Goal: Task Accomplishment & Management: Use online tool/utility

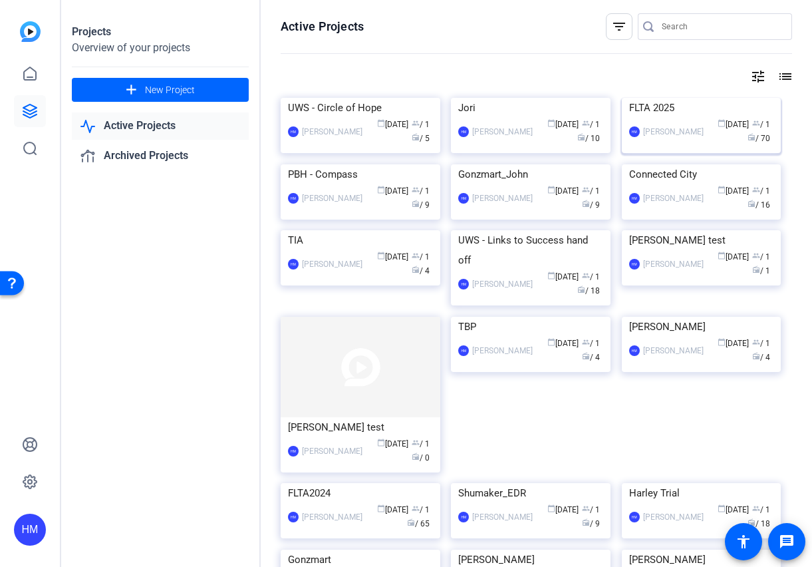
click at [691, 98] on img at bounding box center [702, 98] width 160 height 0
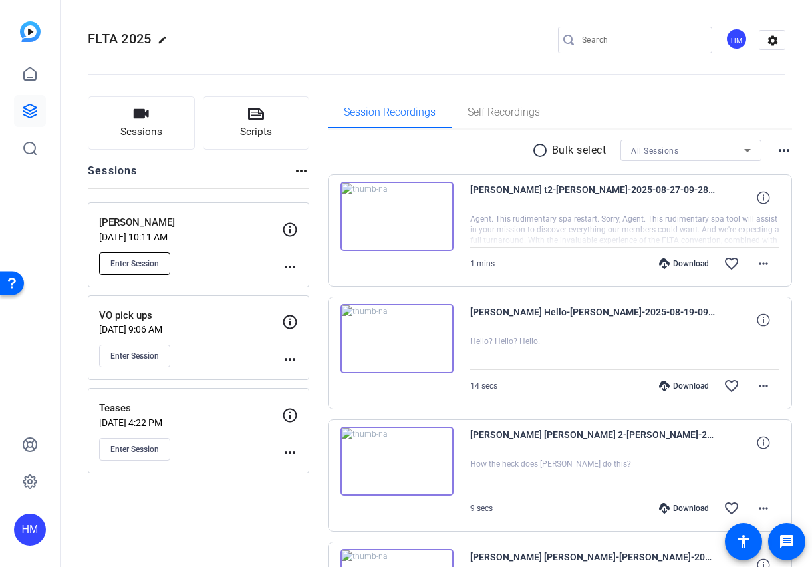
click at [132, 258] on span "Enter Session" at bounding box center [134, 263] width 49 height 11
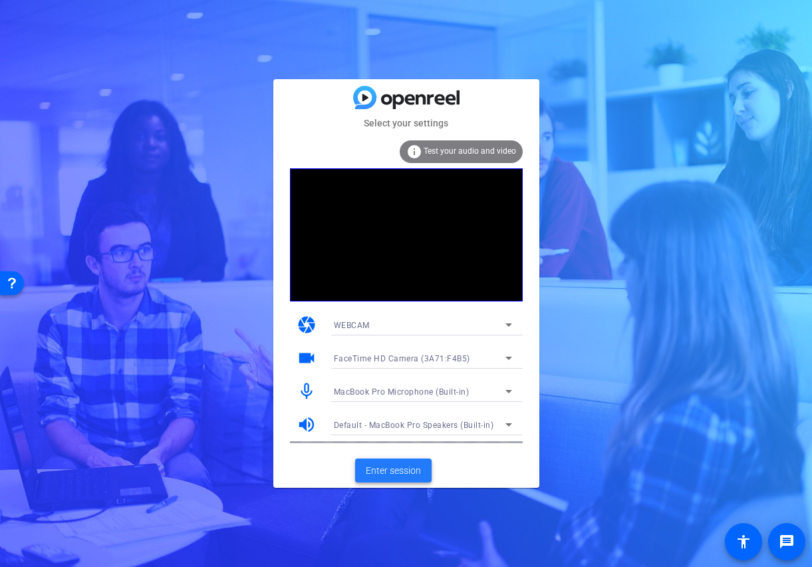
click at [398, 466] on span "Enter session" at bounding box center [393, 471] width 55 height 14
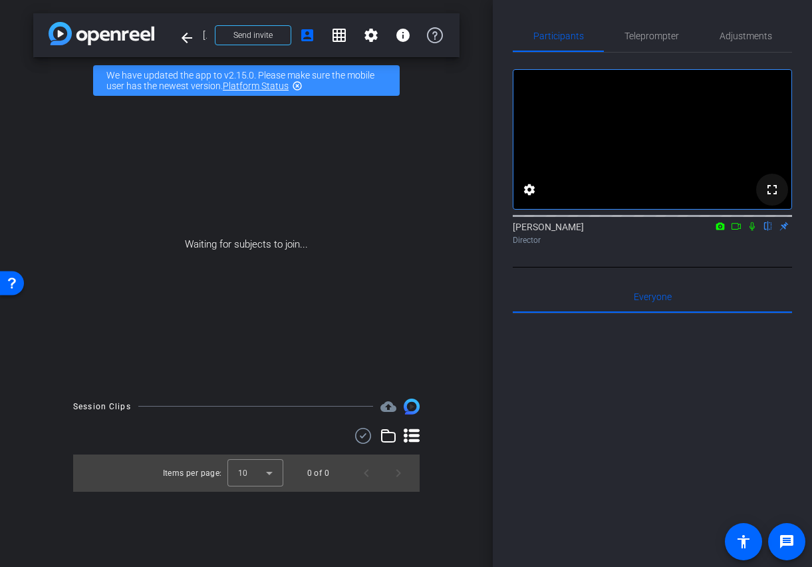
scroll to position [1, 0]
click at [737, 230] on icon at bounding box center [736, 225] width 11 height 9
click at [769, 230] on icon at bounding box center [767, 225] width 5 height 9
click at [750, 230] on icon at bounding box center [752, 225] width 11 height 9
click at [763, 231] on mat-icon "flip" at bounding box center [768, 225] width 16 height 12
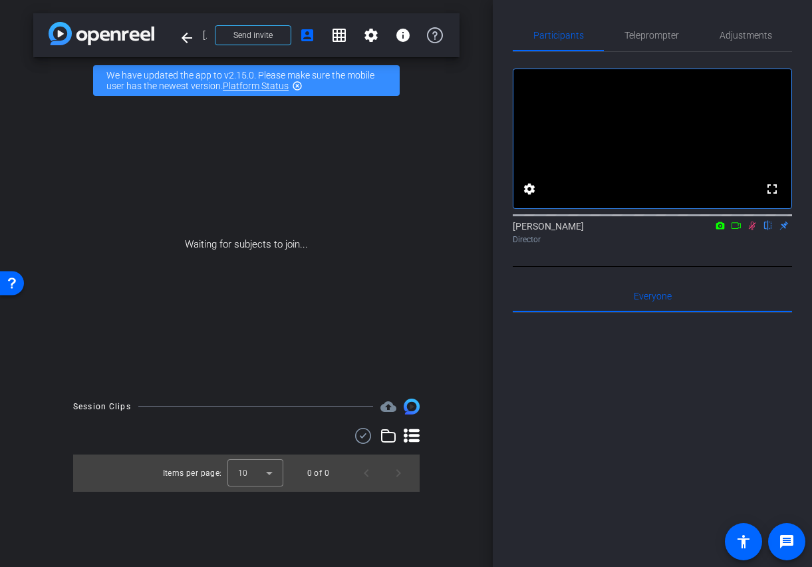
click at [757, 230] on icon at bounding box center [752, 225] width 11 height 9
click at [257, 31] on span "Send invite" at bounding box center [252, 35] width 39 height 11
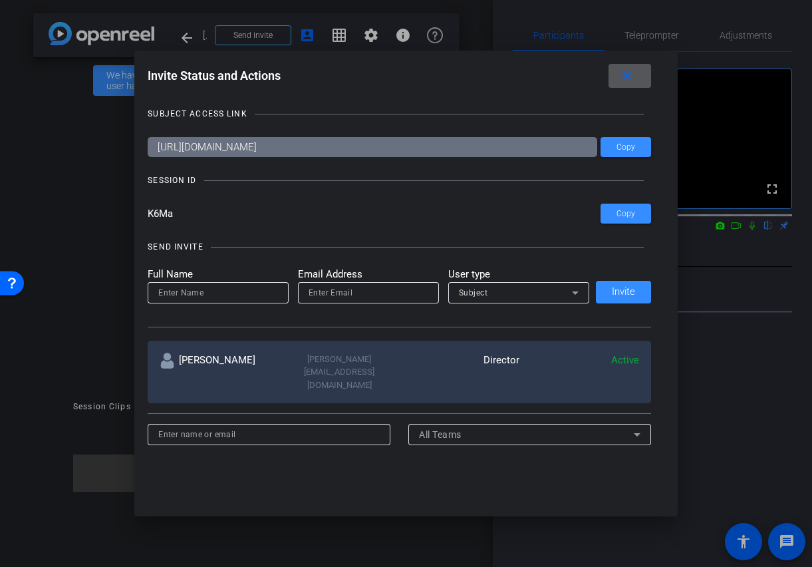
click at [622, 76] on mat-icon "close" at bounding box center [627, 76] width 17 height 17
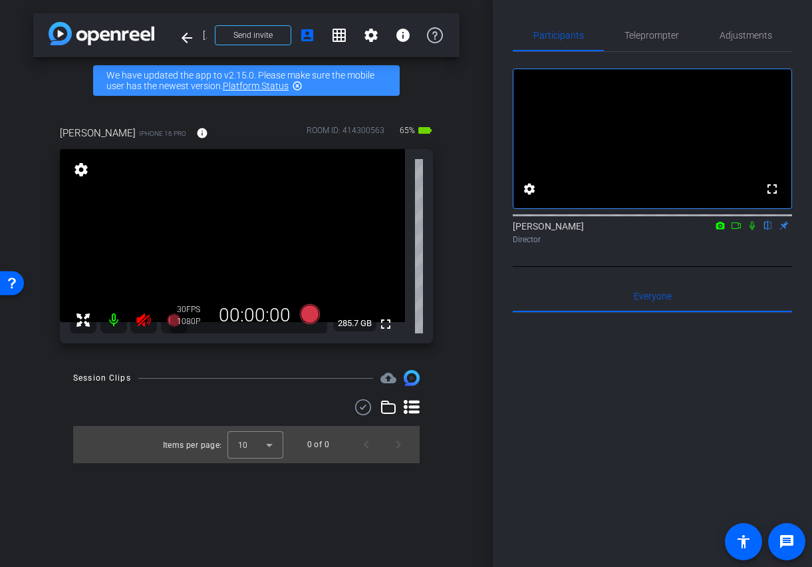
click at [142, 315] on icon at bounding box center [143, 319] width 14 height 13
click at [750, 34] on span "Adjustments" at bounding box center [746, 35] width 53 height 9
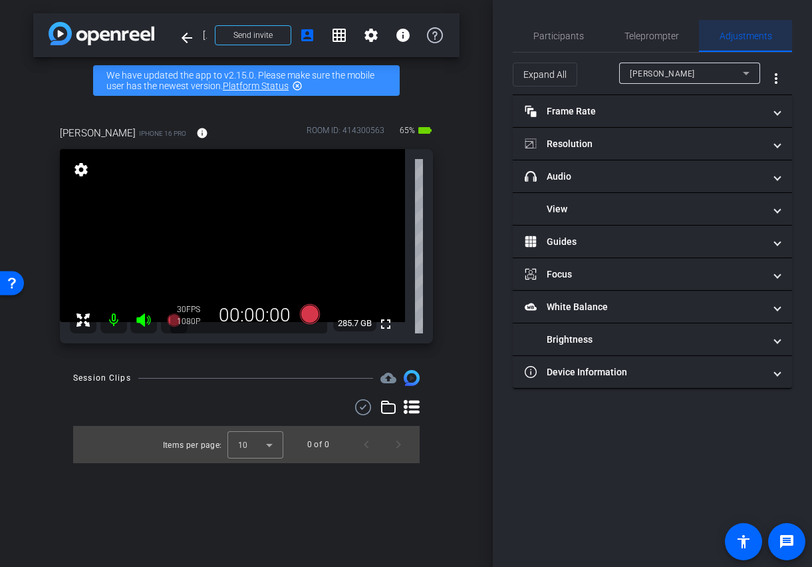
scroll to position [0, 0]
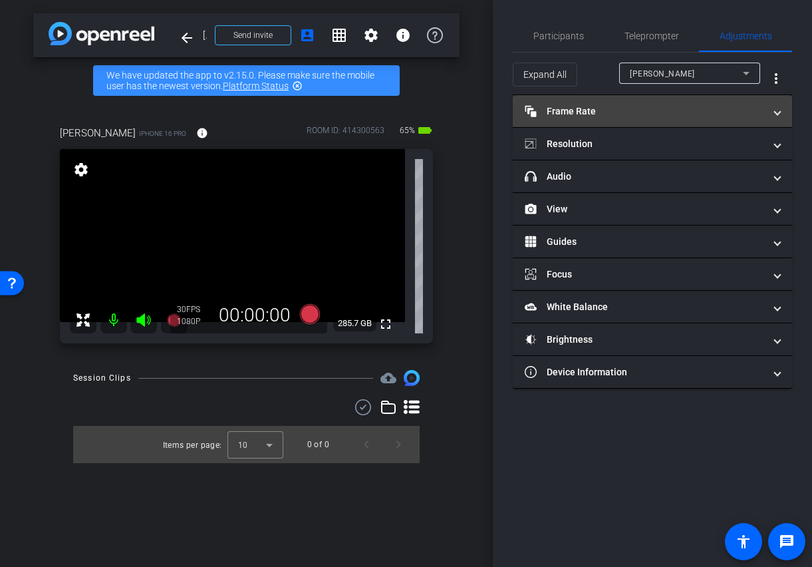
click at [603, 108] on mat-panel-title "Frame Rate Frame Rate" at bounding box center [644, 111] width 239 height 14
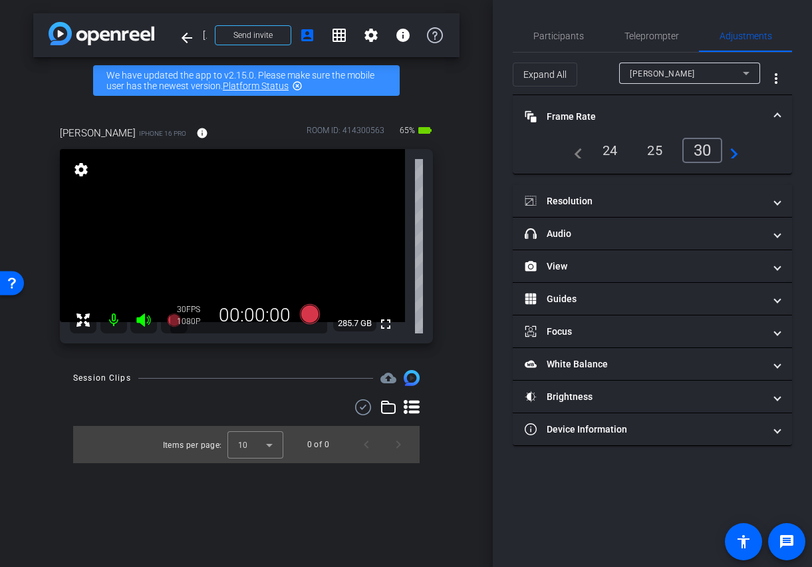
click at [611, 154] on div "24" at bounding box center [610, 150] width 35 height 23
click at [584, 114] on mat-panel-title "Frame Rate Frame Rate" at bounding box center [644, 117] width 239 height 14
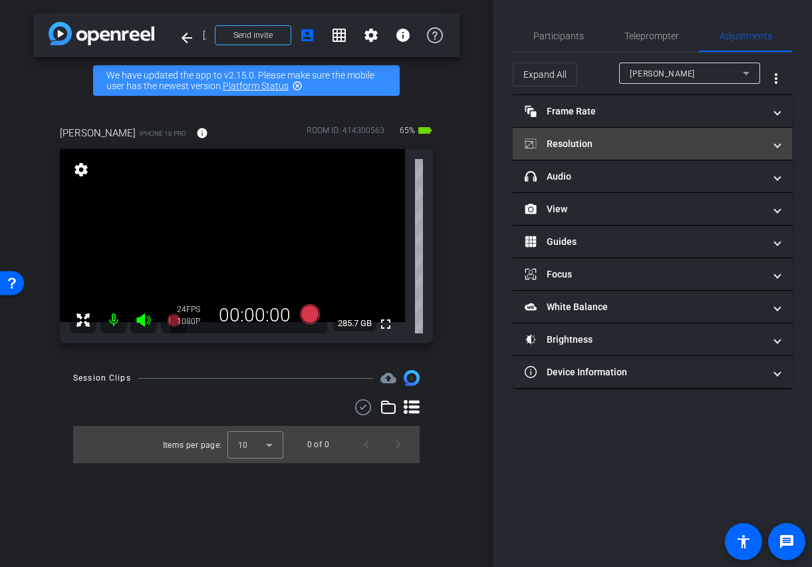
click at [577, 148] on mat-panel-title "Resolution" at bounding box center [644, 144] width 239 height 14
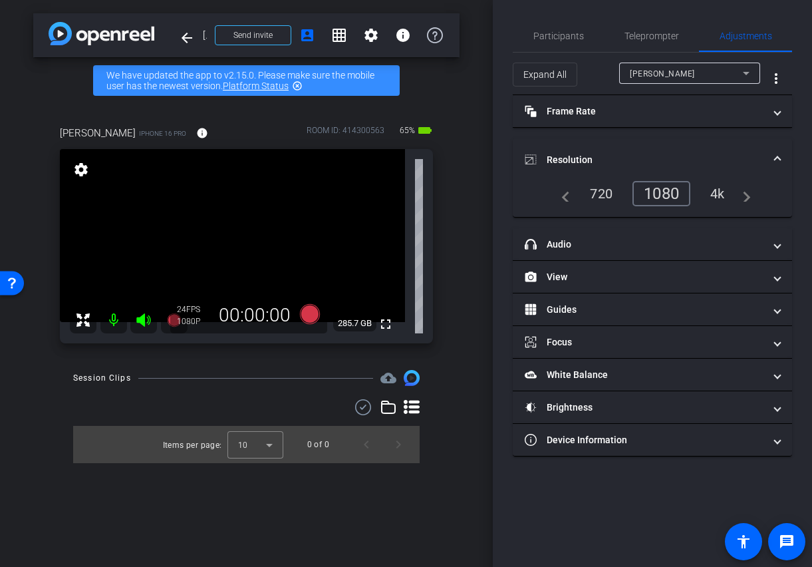
click at [727, 187] on div "4k" at bounding box center [717, 193] width 35 height 23
click at [571, 160] on mat-panel-title "Resolution" at bounding box center [644, 160] width 239 height 14
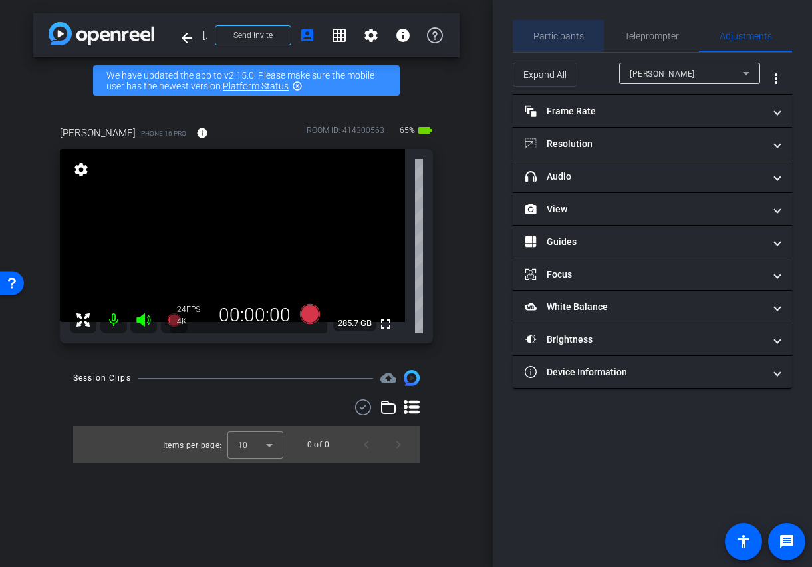
click at [546, 39] on span "Participants" at bounding box center [558, 35] width 51 height 9
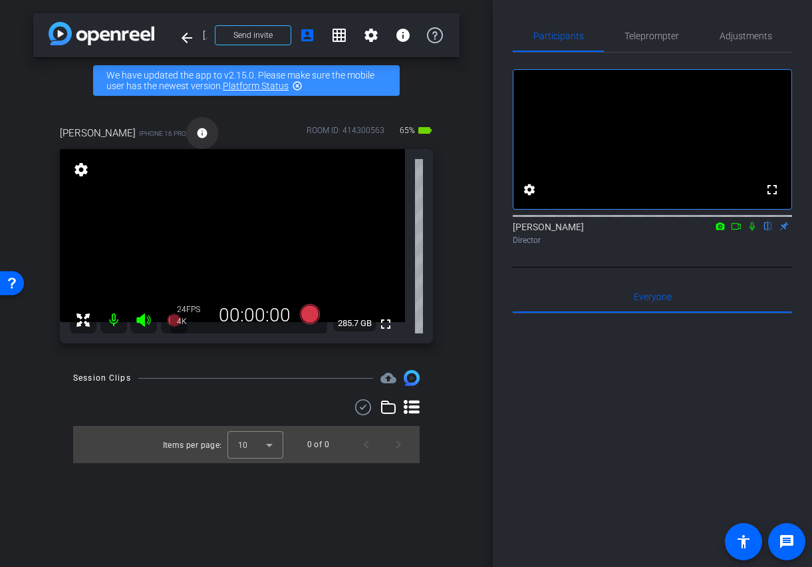
click at [196, 135] on mat-icon "info" at bounding box center [202, 133] width 12 height 12
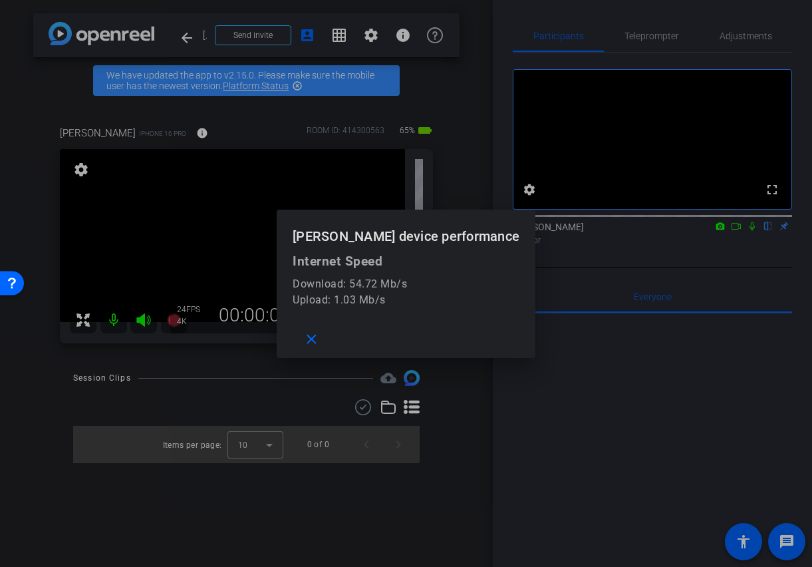
click at [245, 126] on div at bounding box center [406, 283] width 812 height 567
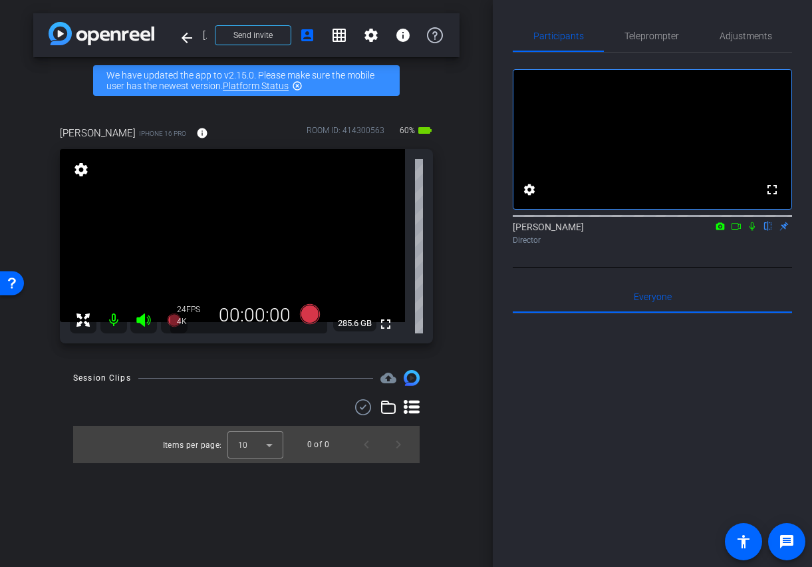
click at [243, 221] on video at bounding box center [232, 235] width 345 height 173
click at [256, 216] on div at bounding box center [242, 220] width 33 height 33
click at [243, 217] on div at bounding box center [242, 220] width 33 height 33
click at [241, 235] on video at bounding box center [232, 235] width 345 height 173
click at [246, 202] on video at bounding box center [232, 235] width 345 height 173
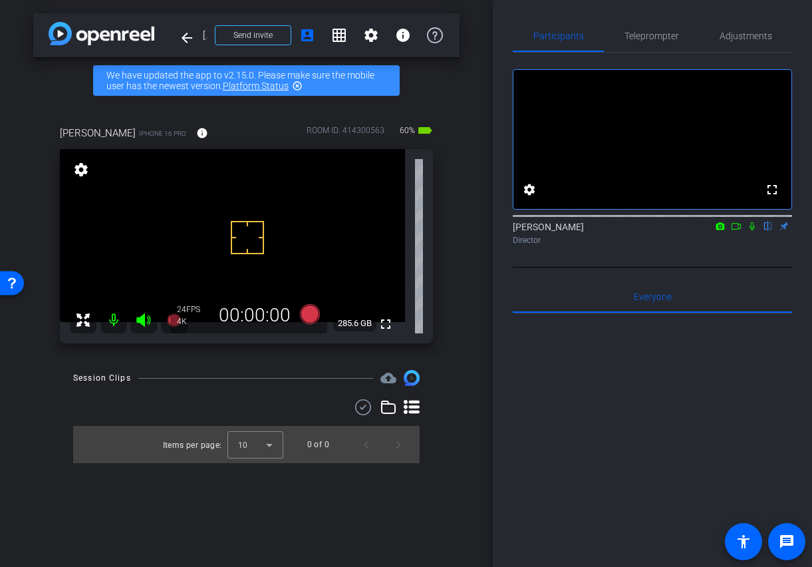
click at [238, 212] on video at bounding box center [232, 235] width 345 height 173
click at [249, 211] on div at bounding box center [237, 212] width 33 height 33
click at [245, 209] on div at bounding box center [237, 212] width 33 height 33
click at [253, 210] on div at bounding box center [237, 212] width 33 height 33
click at [258, 210] on video at bounding box center [232, 235] width 345 height 173
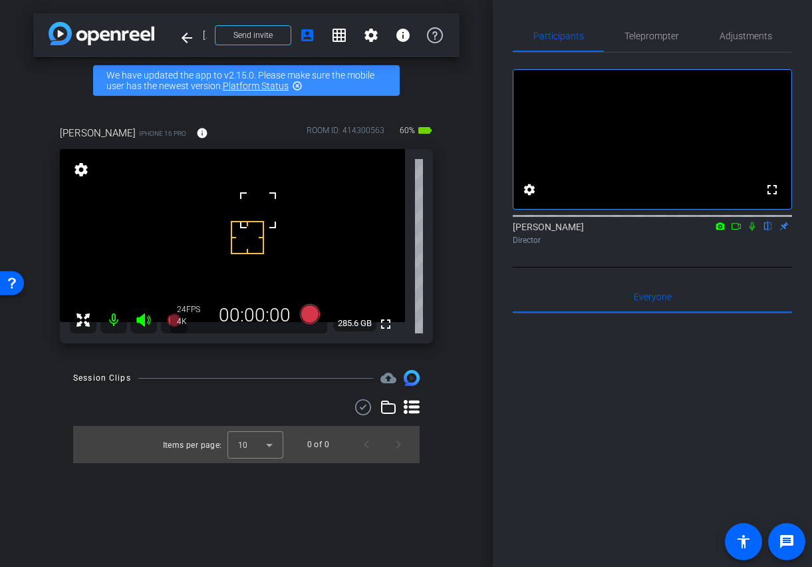
click at [239, 213] on video at bounding box center [232, 235] width 345 height 173
click at [267, 364] on div "arrow_back [PERSON_NAME] Back to project Send invite account_box grid_on settin…" at bounding box center [246, 283] width 493 height 567
click at [246, 120] on div "[PERSON_NAME] iPhone 16 Pro info ROOM ID: 414300563 60% battery_std" at bounding box center [246, 133] width 373 height 32
click at [309, 308] on icon at bounding box center [309, 314] width 20 height 20
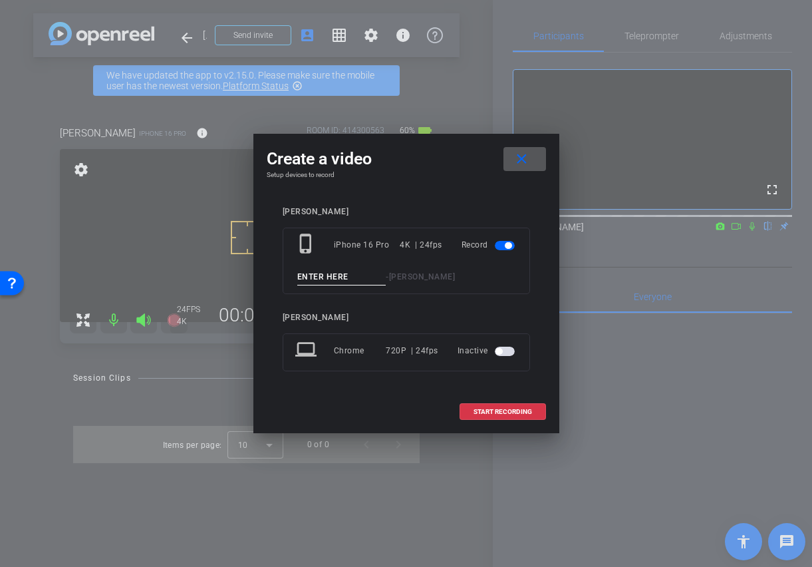
click at [339, 275] on input at bounding box center [341, 277] width 89 height 17
type input "[PERSON_NAME] 1"
click at [493, 411] on span "START RECORDING" at bounding box center [503, 411] width 59 height 7
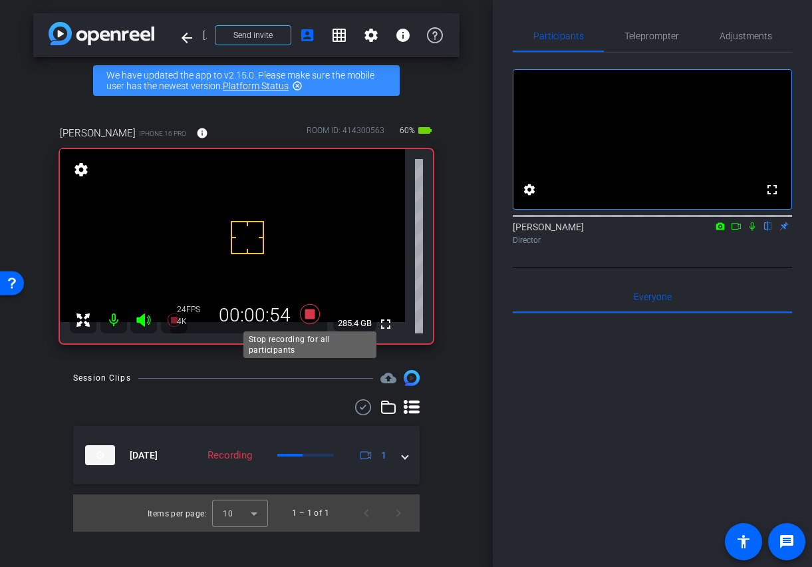
click at [309, 315] on icon at bounding box center [309, 314] width 20 height 20
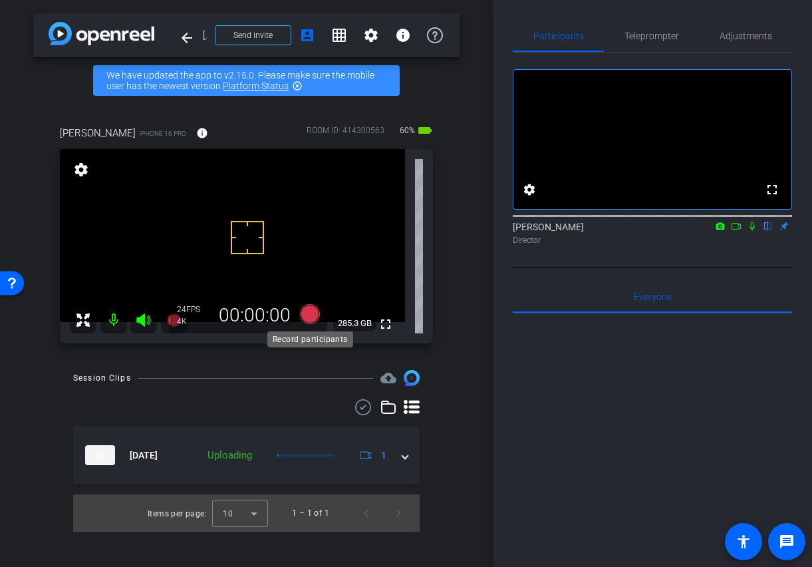
click at [309, 315] on icon at bounding box center [309, 314] width 20 height 20
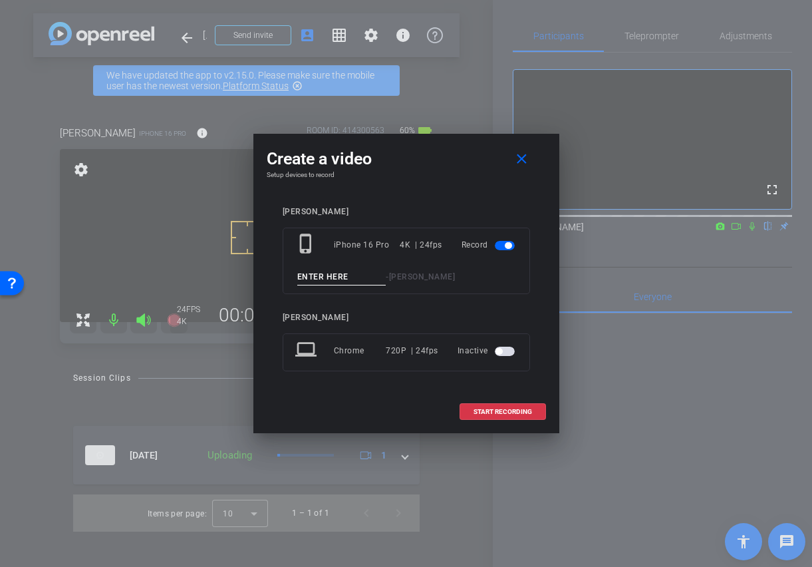
click at [327, 275] on input at bounding box center [341, 277] width 89 height 17
type input "[PERSON_NAME] 2"
click at [490, 409] on span "START RECORDING" at bounding box center [503, 411] width 59 height 7
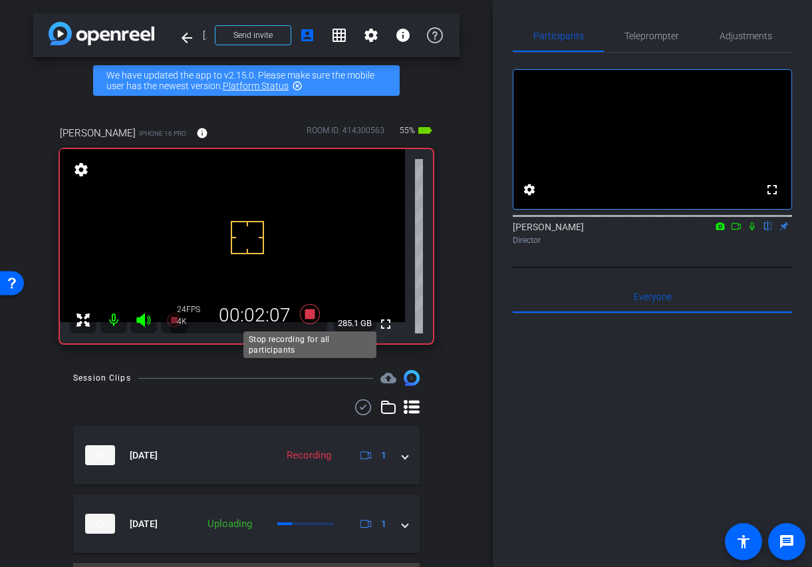
click at [310, 315] on icon at bounding box center [309, 314] width 20 height 20
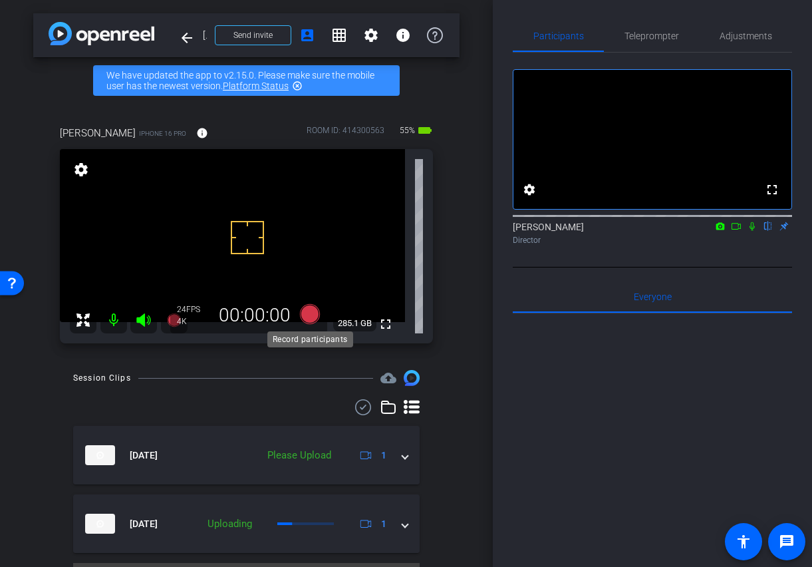
click at [311, 313] on icon at bounding box center [309, 314] width 20 height 20
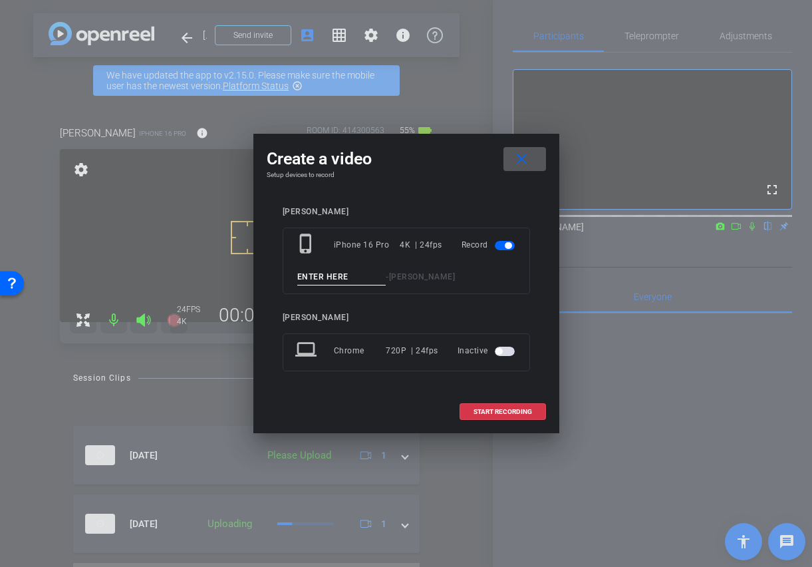
click at [336, 277] on input at bounding box center [341, 277] width 89 height 17
type input "[PERSON_NAME] 3"
click at [482, 410] on span "START RECORDING" at bounding box center [503, 411] width 59 height 7
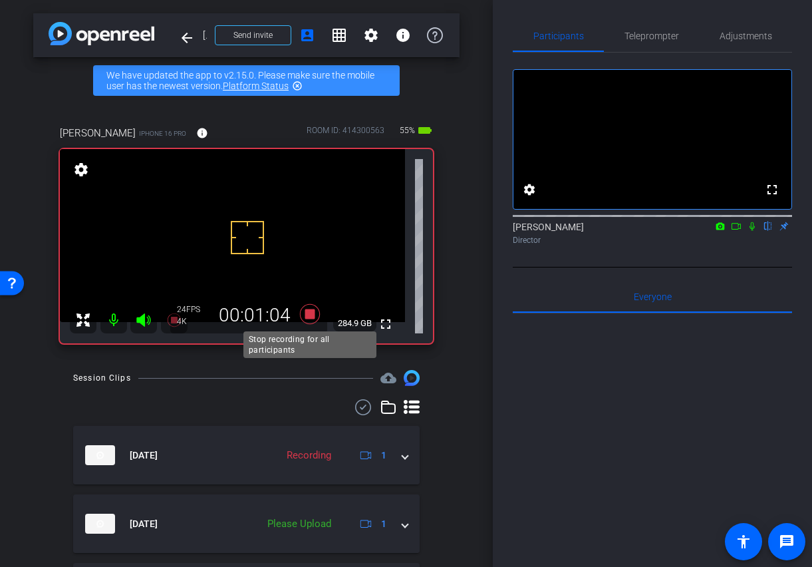
click at [307, 315] on icon at bounding box center [309, 314] width 20 height 20
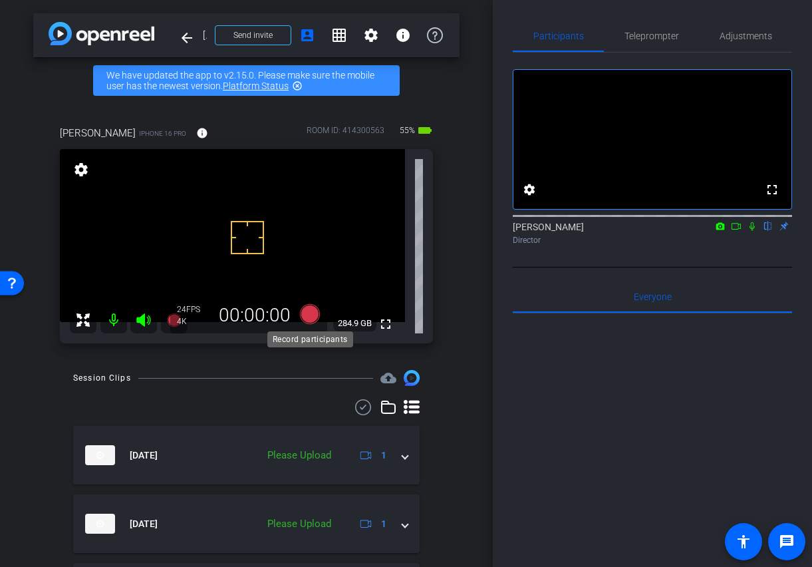
click at [307, 315] on icon at bounding box center [309, 314] width 20 height 20
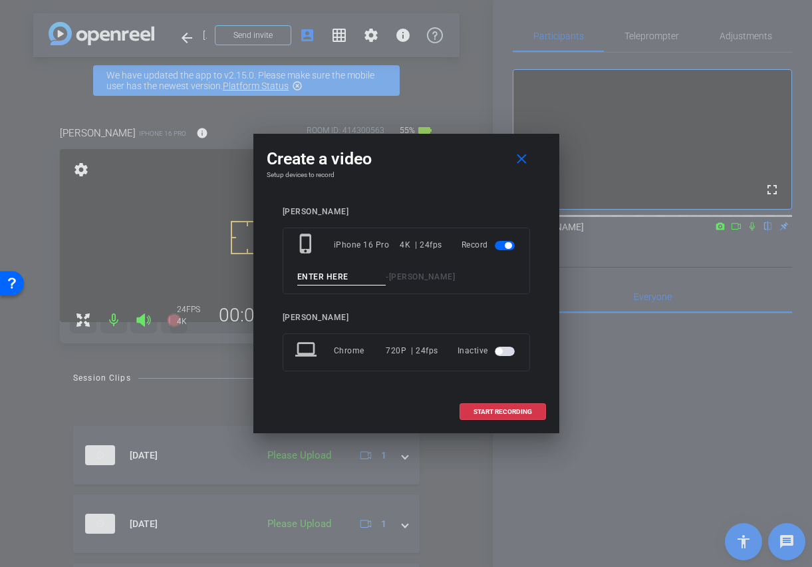
click at [332, 281] on input at bounding box center [341, 277] width 89 height 17
type input "[PERSON_NAME] 4"
click at [509, 413] on span "START RECORDING" at bounding box center [503, 411] width 59 height 7
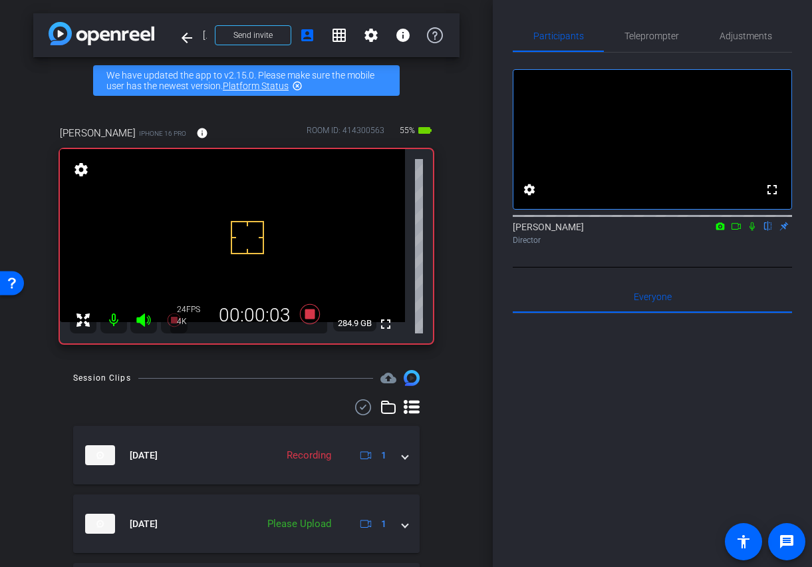
click at [267, 216] on video at bounding box center [232, 235] width 345 height 173
click at [756, 231] on icon at bounding box center [752, 225] width 11 height 9
click at [754, 231] on icon at bounding box center [752, 225] width 11 height 9
click at [307, 317] on icon at bounding box center [309, 314] width 20 height 20
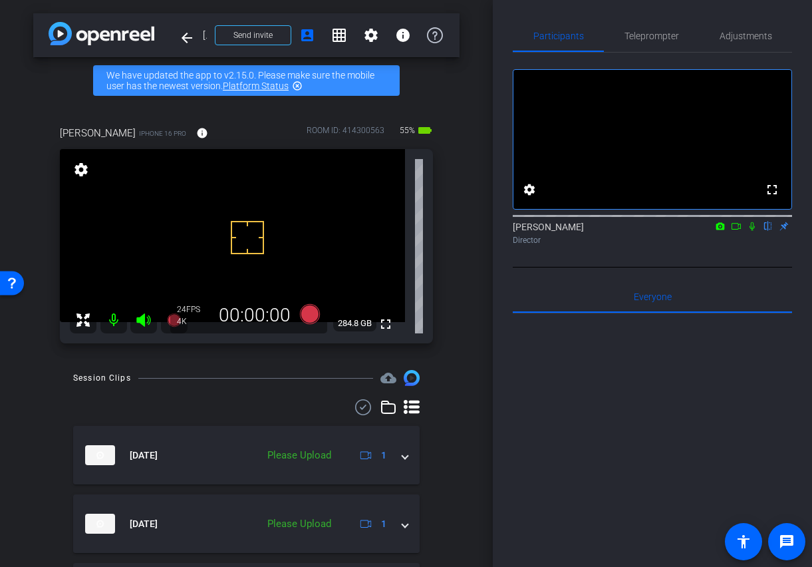
click at [750, 231] on icon at bounding box center [752, 225] width 11 height 9
click at [734, 231] on icon at bounding box center [736, 225] width 11 height 9
click at [752, 229] on icon at bounding box center [751, 225] width 7 height 7
click at [752, 231] on icon at bounding box center [752, 225] width 11 height 9
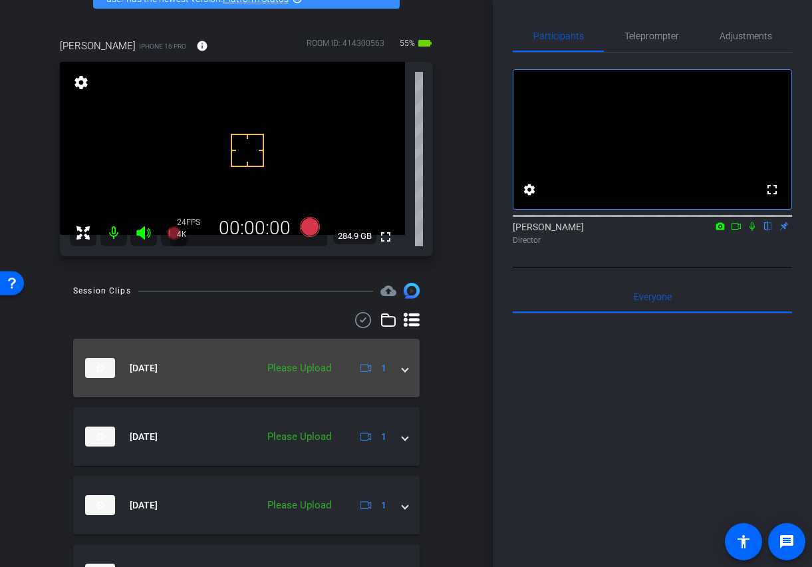
scroll to position [61, 0]
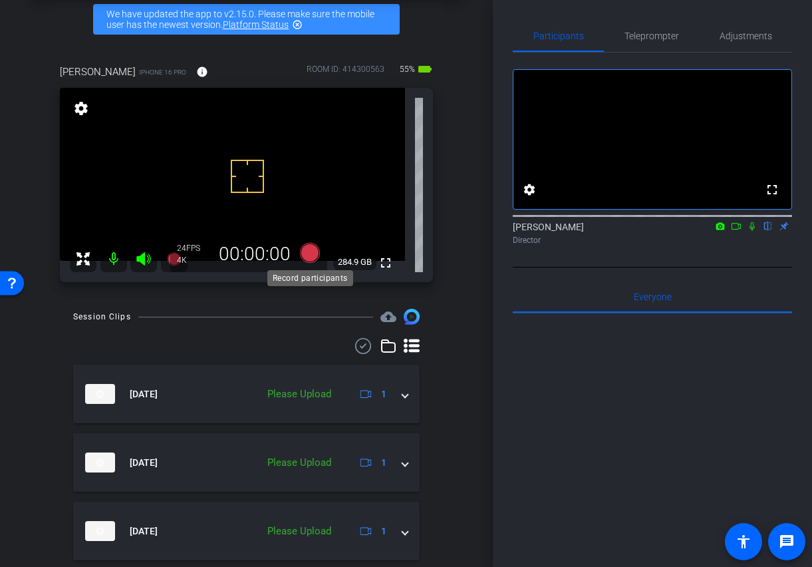
click at [308, 255] on icon at bounding box center [309, 253] width 20 height 20
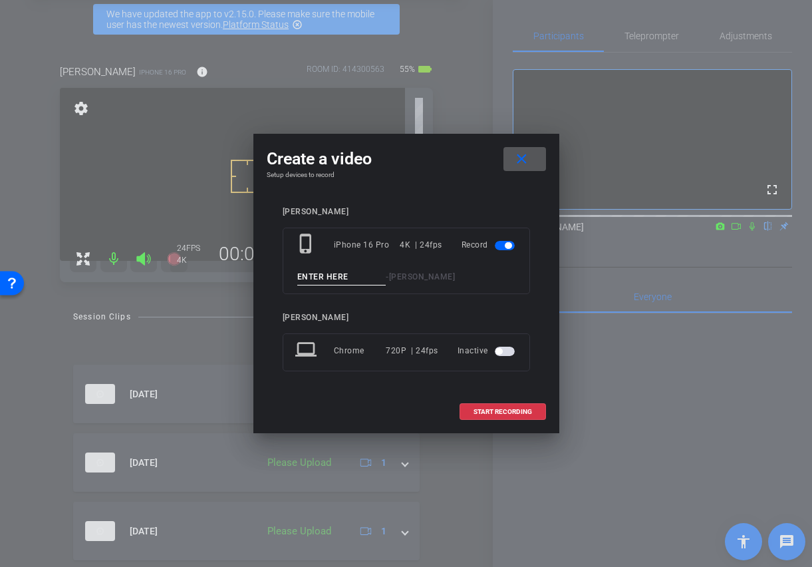
click at [333, 272] on input at bounding box center [341, 277] width 89 height 17
type input "[PERSON_NAME] 6"
click at [491, 412] on span "START RECORDING" at bounding box center [503, 411] width 59 height 7
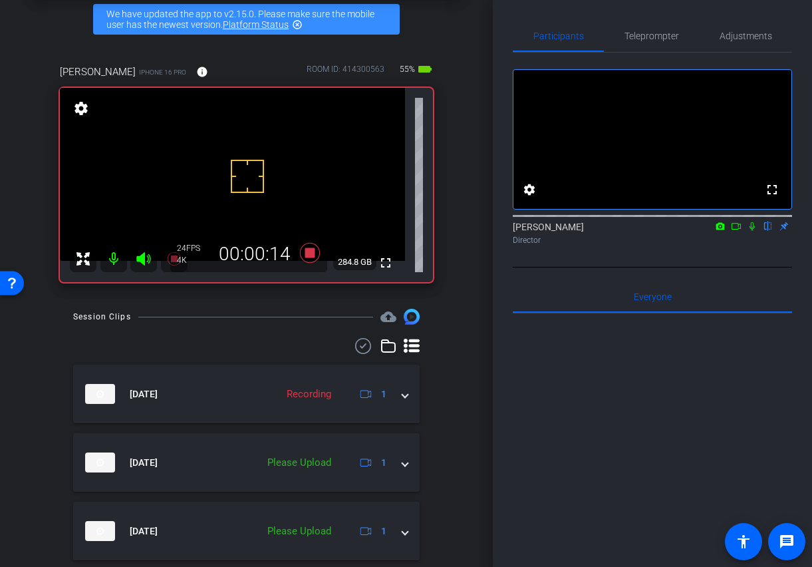
click at [750, 231] on icon at bounding box center [752, 225] width 11 height 9
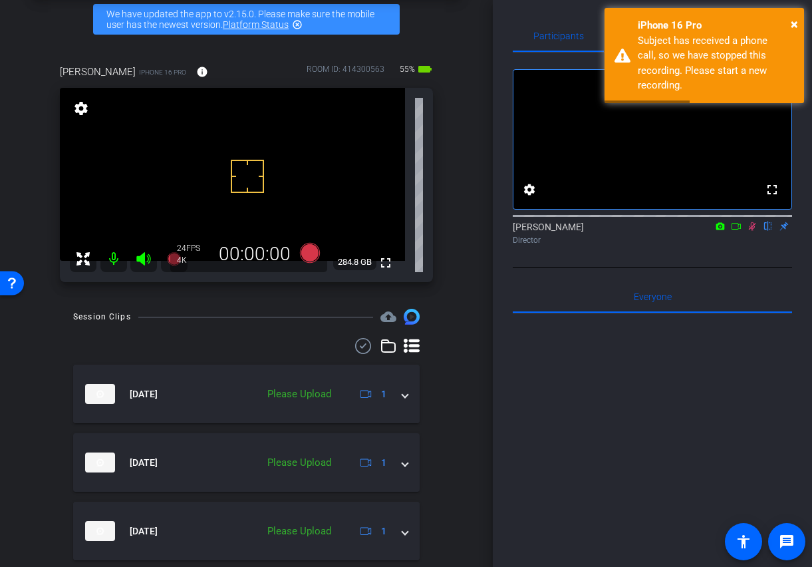
click at [750, 231] on icon at bounding box center [752, 225] width 11 height 9
click at [800, 20] on div "× iPhone 16 Pro Subject has received a phone call, so we have stopped this reco…" at bounding box center [705, 55] width 200 height 95
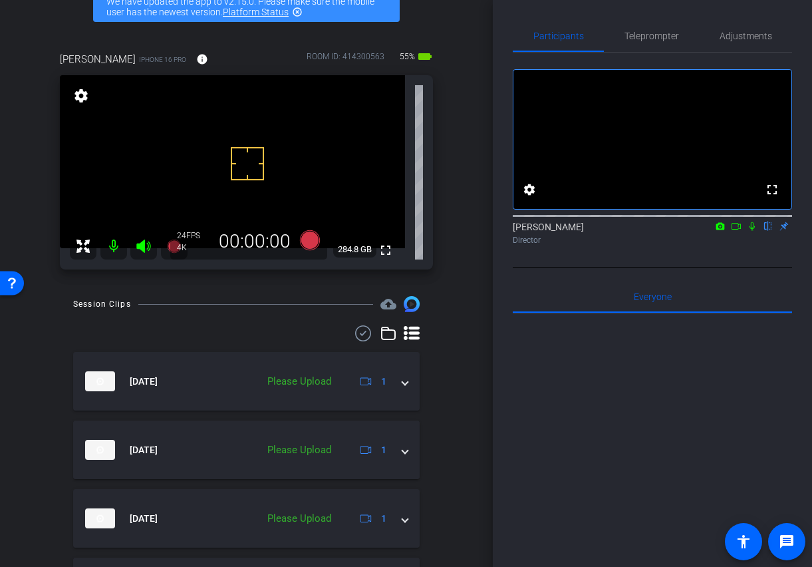
scroll to position [68, 0]
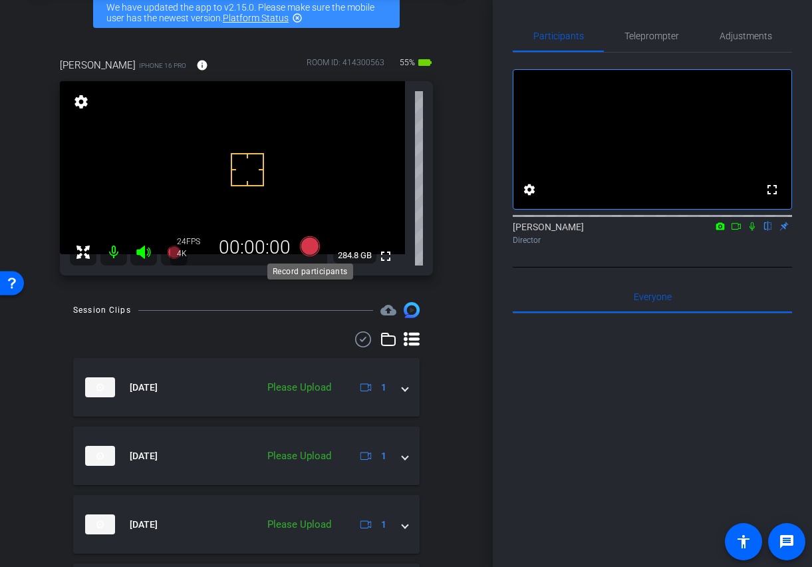
click at [305, 245] on icon at bounding box center [309, 246] width 20 height 20
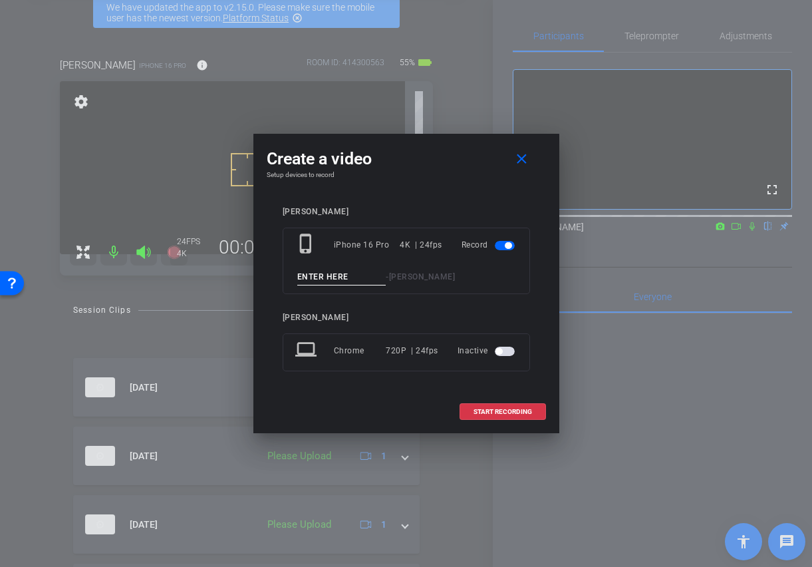
click at [345, 277] on input at bounding box center [341, 277] width 89 height 17
type input "[PERSON_NAME] 7"
click at [497, 409] on span "START RECORDING" at bounding box center [503, 411] width 59 height 7
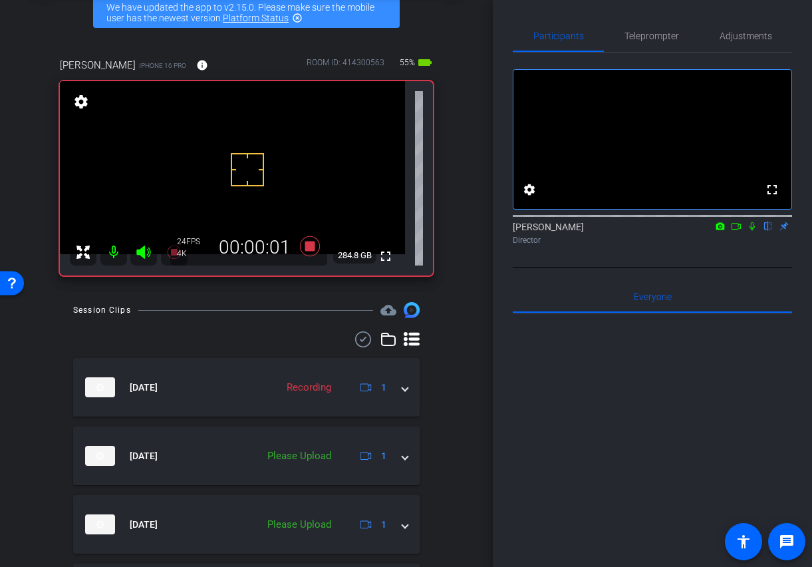
click at [247, 145] on video at bounding box center [232, 167] width 345 height 173
click at [308, 242] on icon at bounding box center [309, 246] width 20 height 20
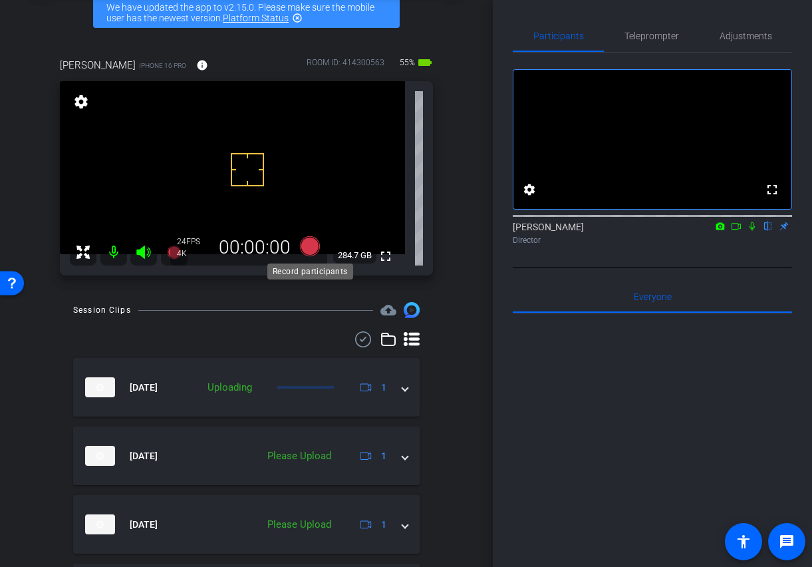
click at [305, 245] on icon at bounding box center [309, 246] width 20 height 20
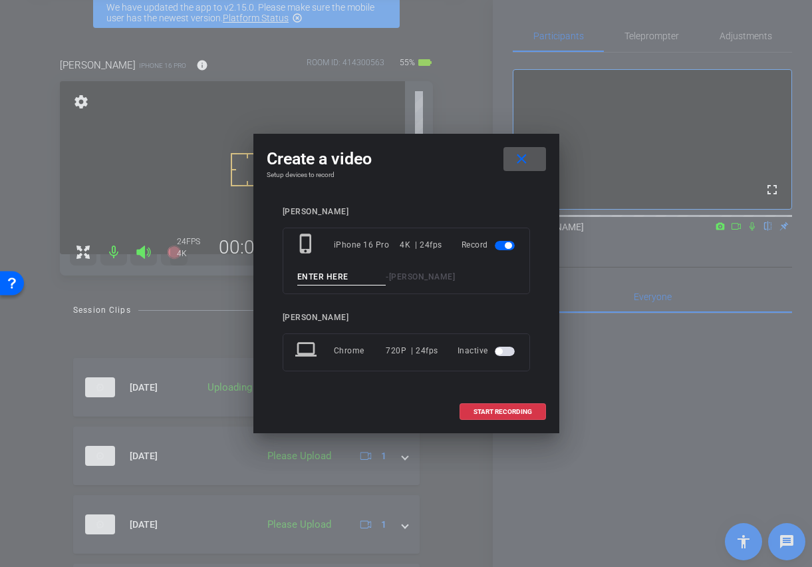
click at [339, 281] on input at bounding box center [341, 277] width 89 height 17
type input "[PERSON_NAME] 8"
click at [476, 415] on span at bounding box center [502, 412] width 85 height 32
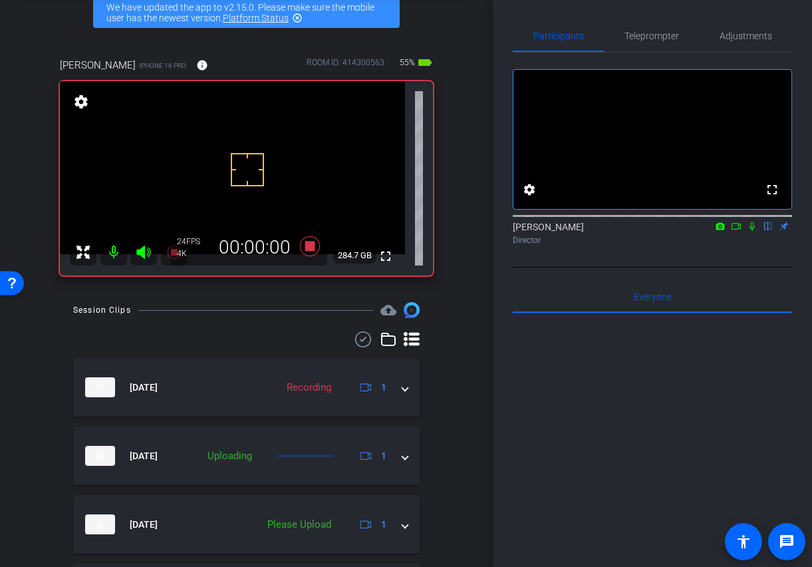
click at [243, 148] on video at bounding box center [232, 167] width 345 height 173
click at [305, 247] on icon at bounding box center [309, 246] width 20 height 20
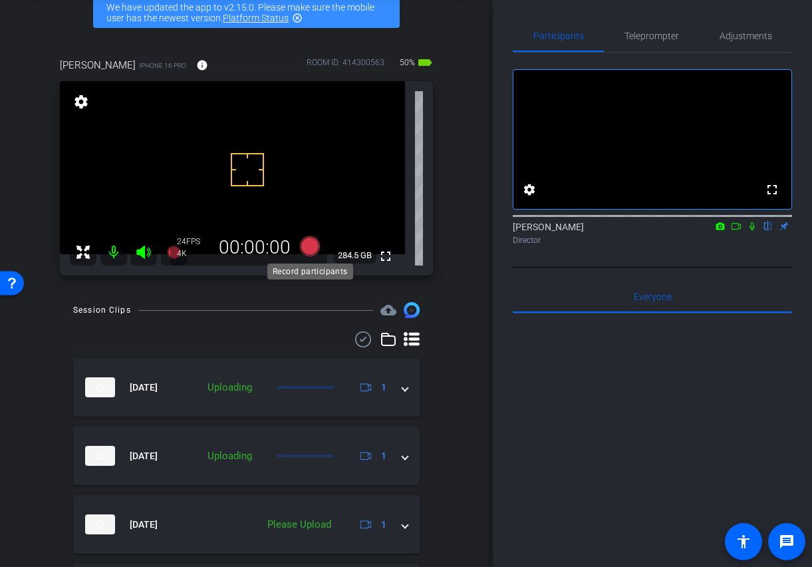
click at [308, 247] on icon at bounding box center [309, 246] width 20 height 20
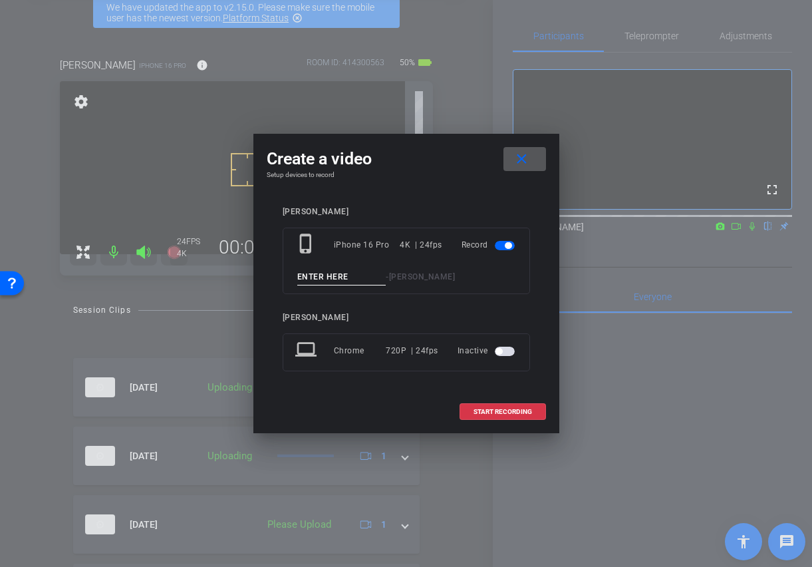
click at [352, 276] on input at bounding box center [341, 277] width 89 height 17
type input "[PERSON_NAME] 9"
click at [496, 408] on span "START RECORDING" at bounding box center [503, 411] width 59 height 7
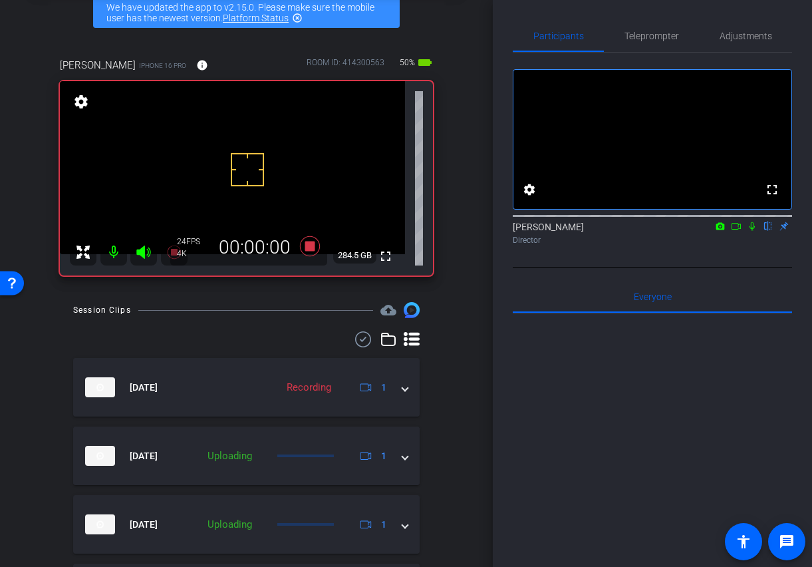
click at [255, 144] on video at bounding box center [232, 167] width 345 height 173
click at [312, 246] on icon at bounding box center [309, 246] width 20 height 20
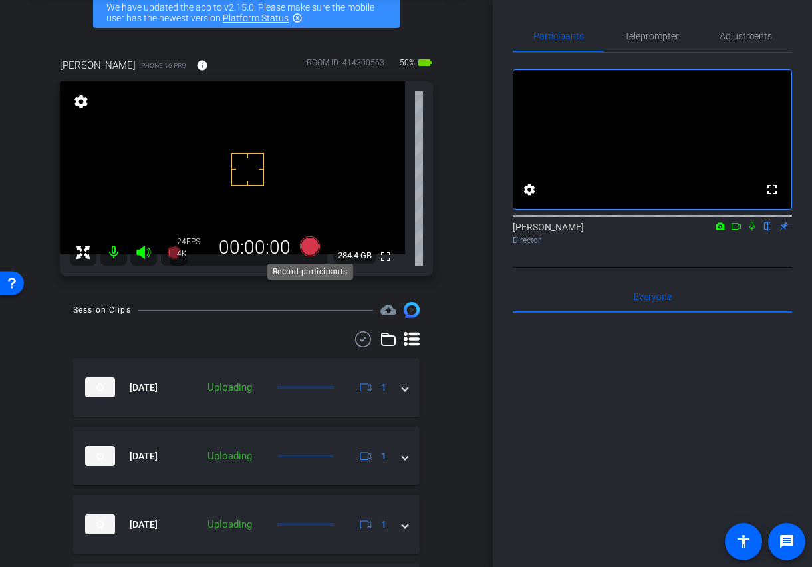
click at [306, 245] on icon at bounding box center [309, 246] width 20 height 20
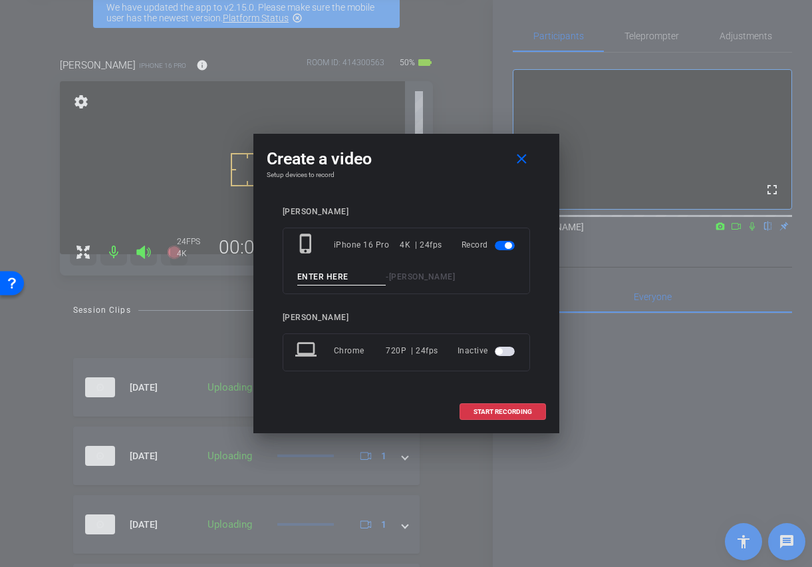
click at [309, 273] on input at bounding box center [341, 277] width 89 height 17
type input "[PERSON_NAME] 10"
click at [515, 419] on span at bounding box center [502, 412] width 85 height 32
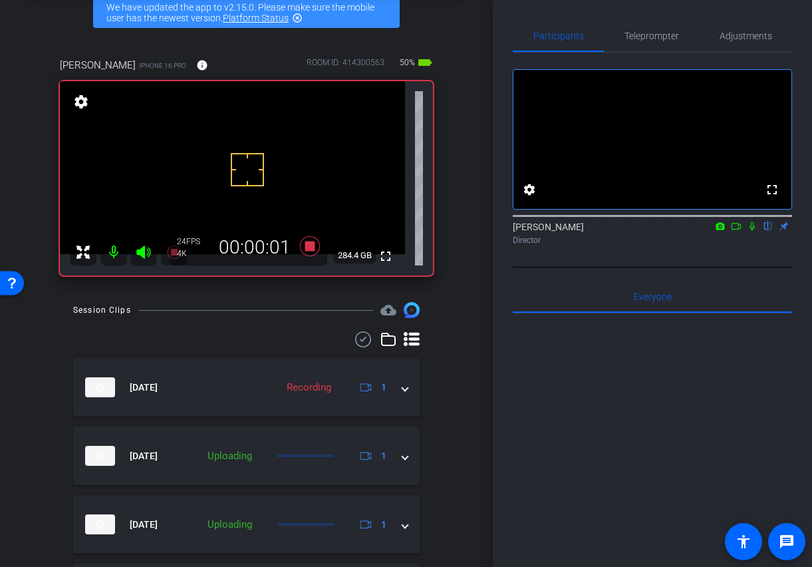
click at [254, 144] on video at bounding box center [232, 167] width 345 height 173
click at [309, 245] on icon at bounding box center [309, 246] width 20 height 20
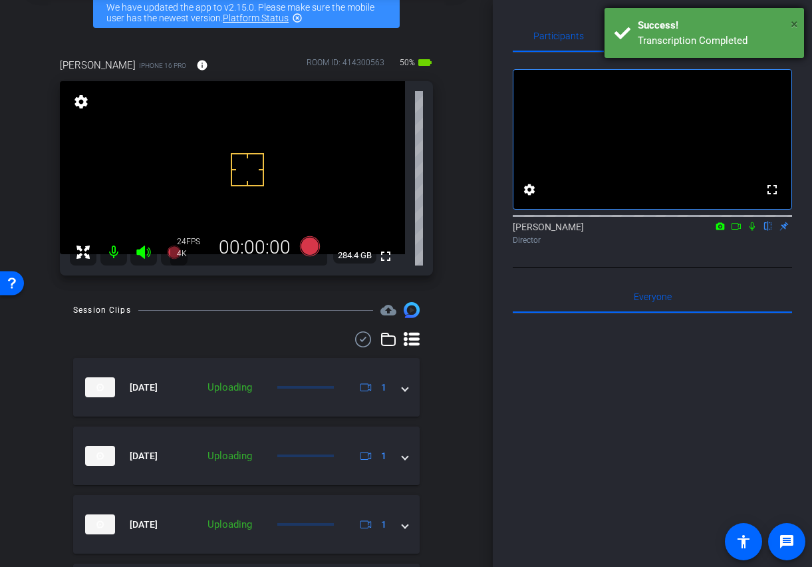
click at [795, 24] on span "×" at bounding box center [794, 24] width 7 height 16
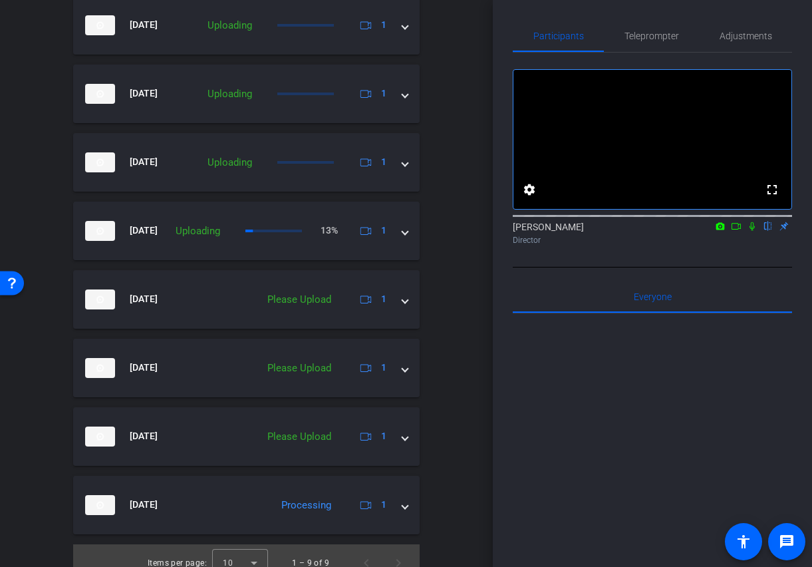
scroll to position [541, 0]
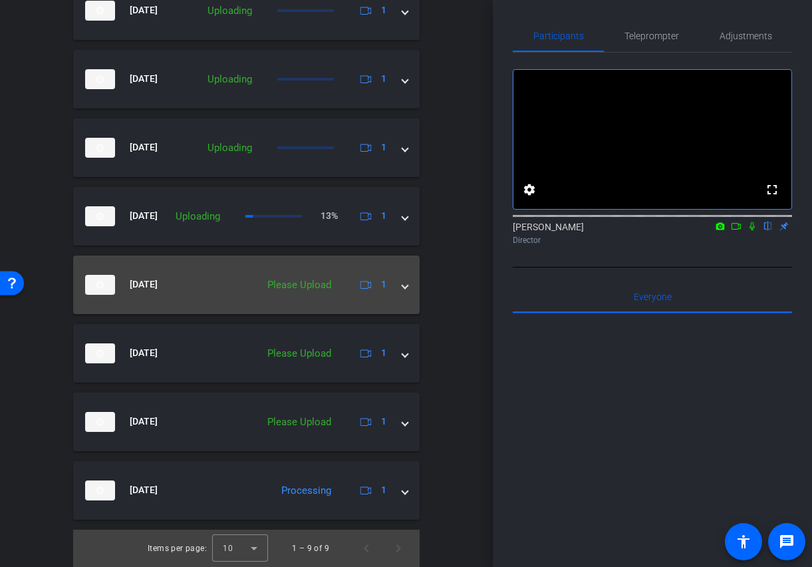
click at [406, 279] on span at bounding box center [404, 284] width 5 height 14
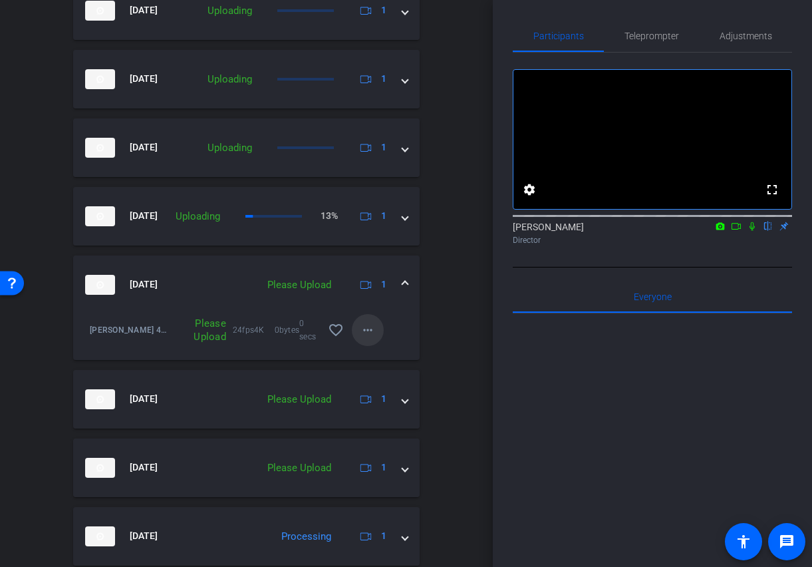
click at [375, 327] on mat-icon "more_horiz" at bounding box center [368, 330] width 16 height 16
click at [378, 354] on span "Upload" at bounding box center [388, 358] width 53 height 16
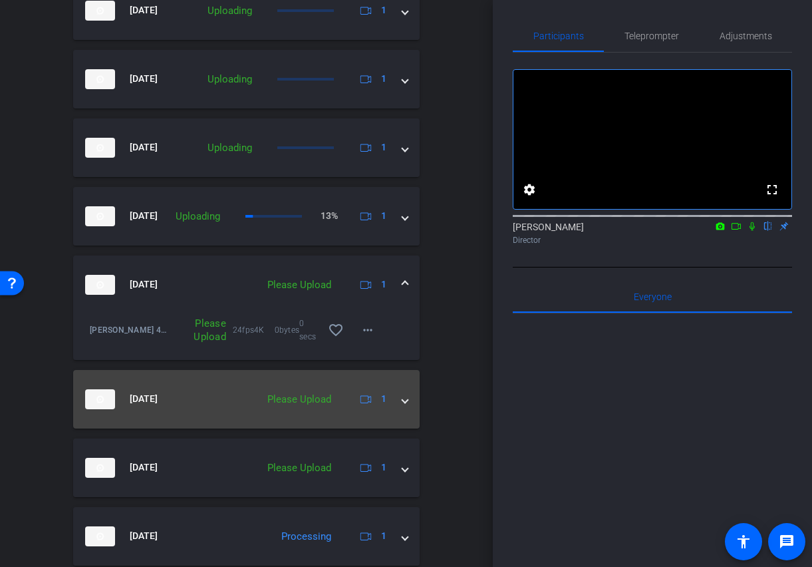
click at [404, 397] on span at bounding box center [404, 399] width 5 height 14
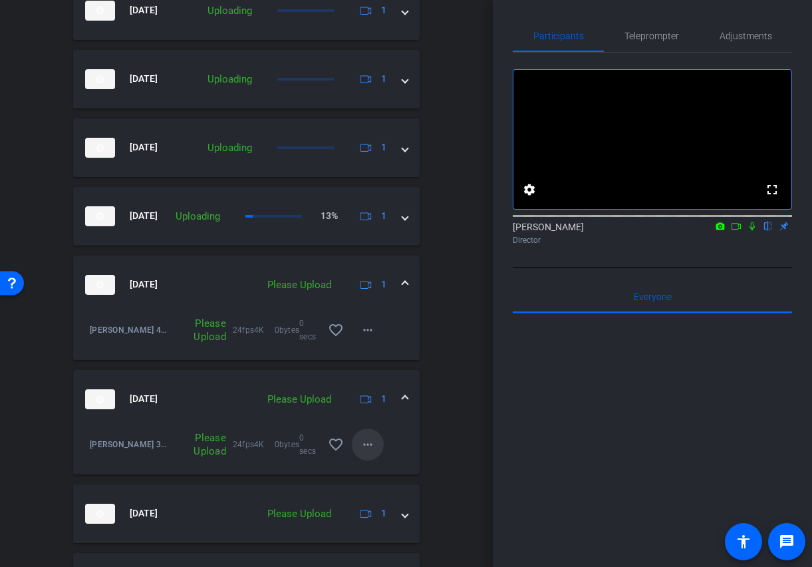
click at [366, 442] on mat-icon "more_horiz" at bounding box center [368, 444] width 16 height 16
click at [369, 469] on span "Upload" at bounding box center [388, 472] width 53 height 16
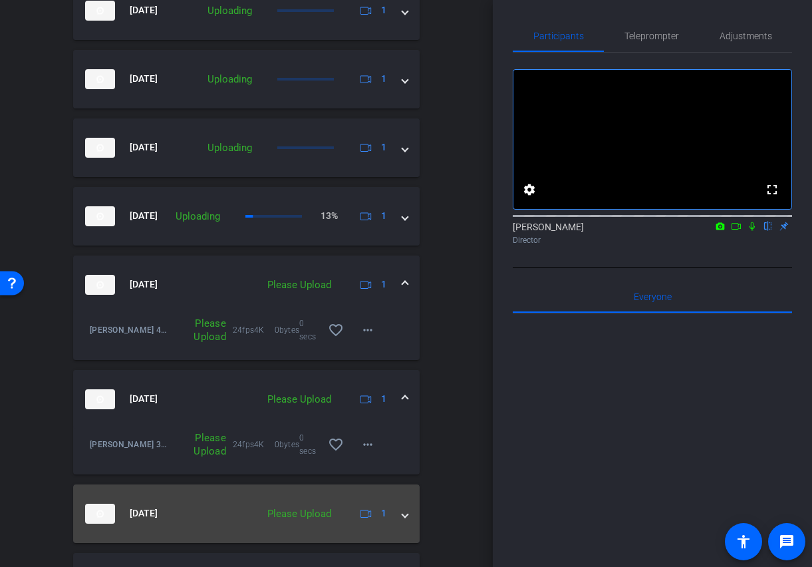
click at [404, 511] on span at bounding box center [404, 513] width 5 height 14
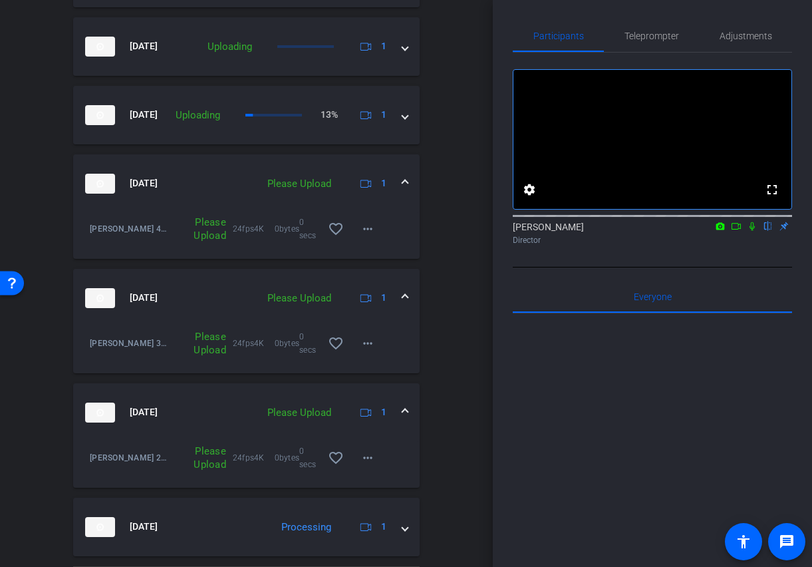
scroll to position [662, 0]
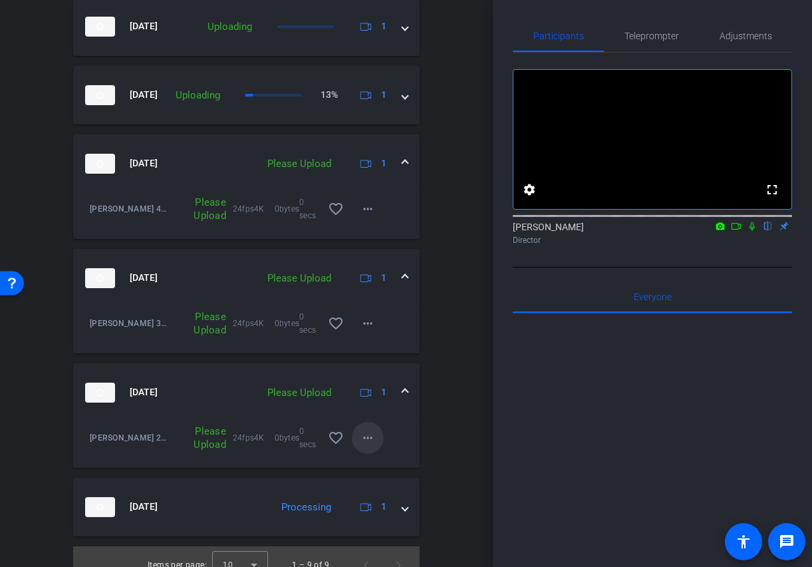
click at [368, 438] on mat-icon "more_horiz" at bounding box center [368, 438] width 16 height 16
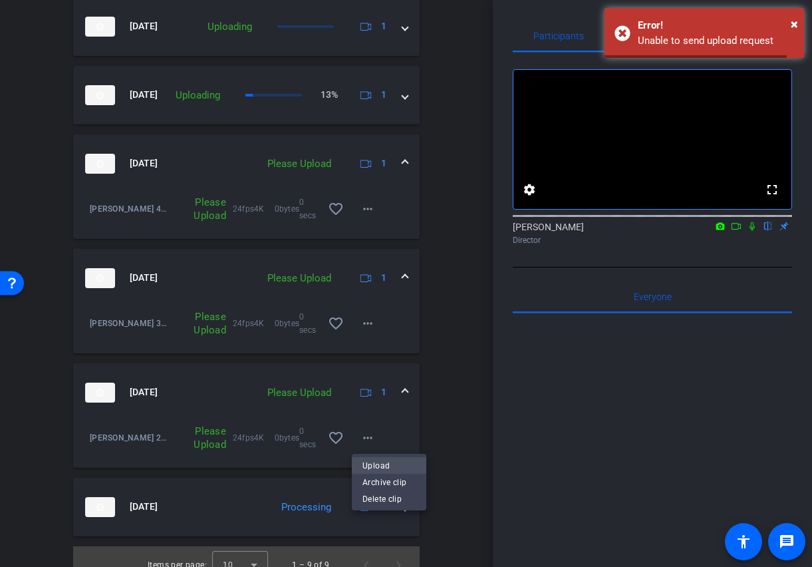
click at [375, 462] on span "Upload" at bounding box center [388, 466] width 53 height 16
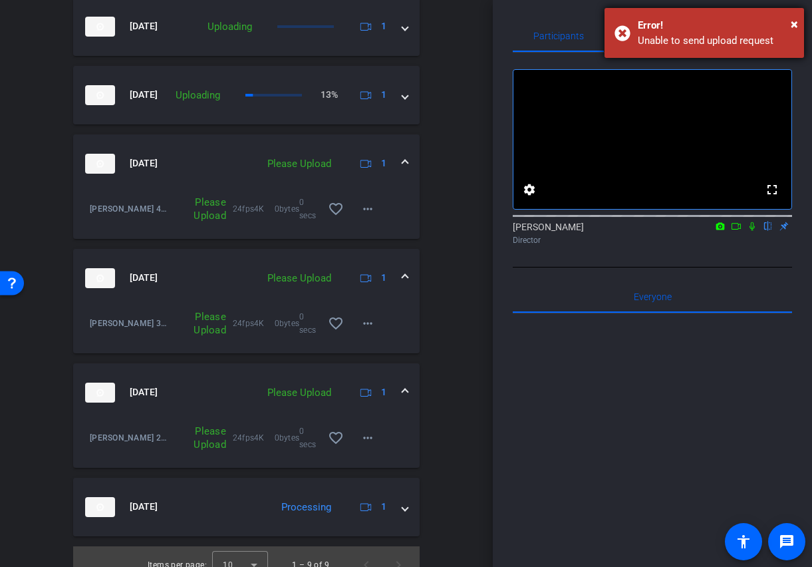
click at [790, 23] on div "Error!" at bounding box center [716, 25] width 156 height 15
click at [799, 23] on div "× Error! Unable to send upload request" at bounding box center [705, 33] width 200 height 50
click at [797, 24] on span "×" at bounding box center [794, 24] width 7 height 16
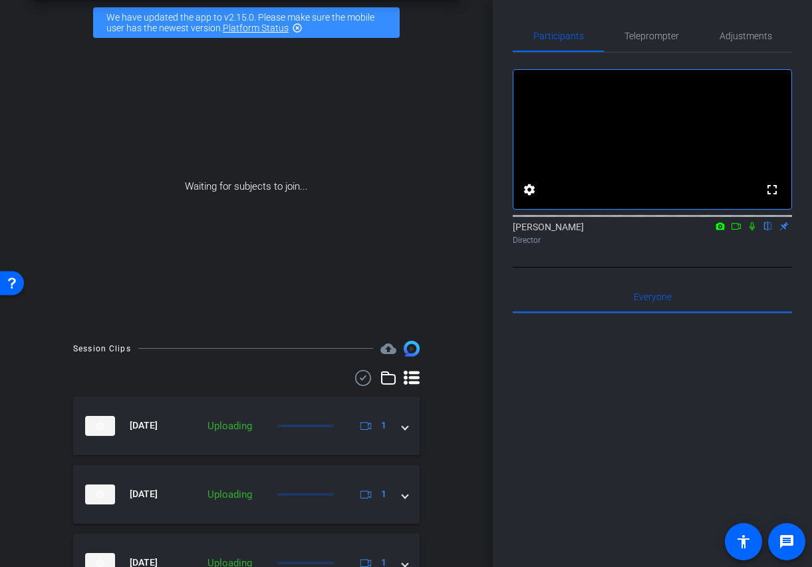
scroll to position [0, 0]
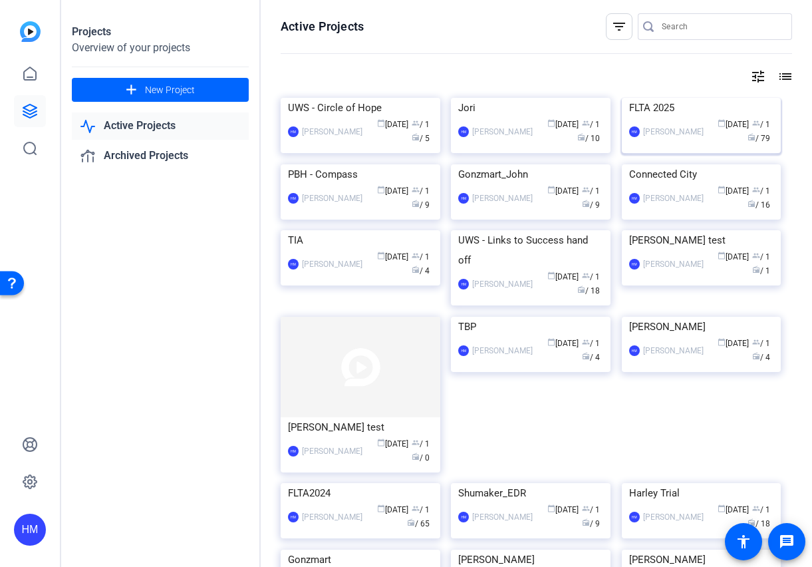
click at [672, 98] on img at bounding box center [702, 98] width 160 height 0
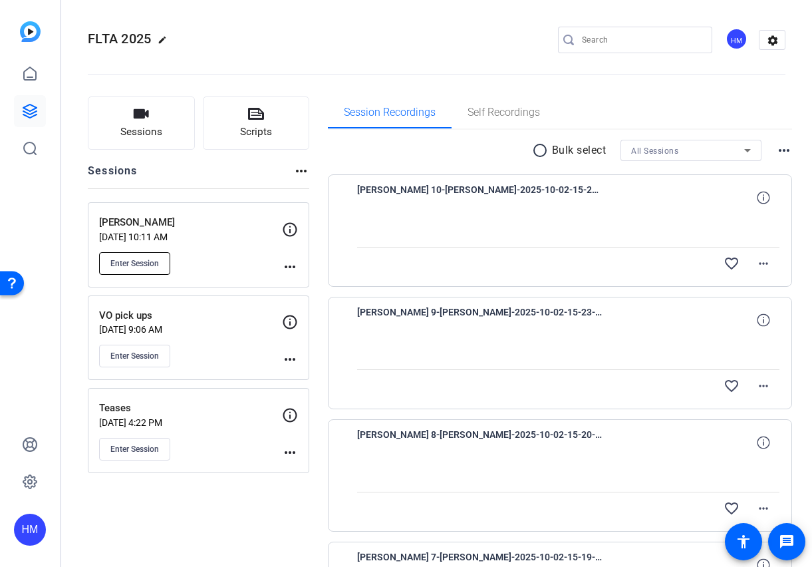
click at [138, 258] on span "Enter Session" at bounding box center [134, 263] width 49 height 11
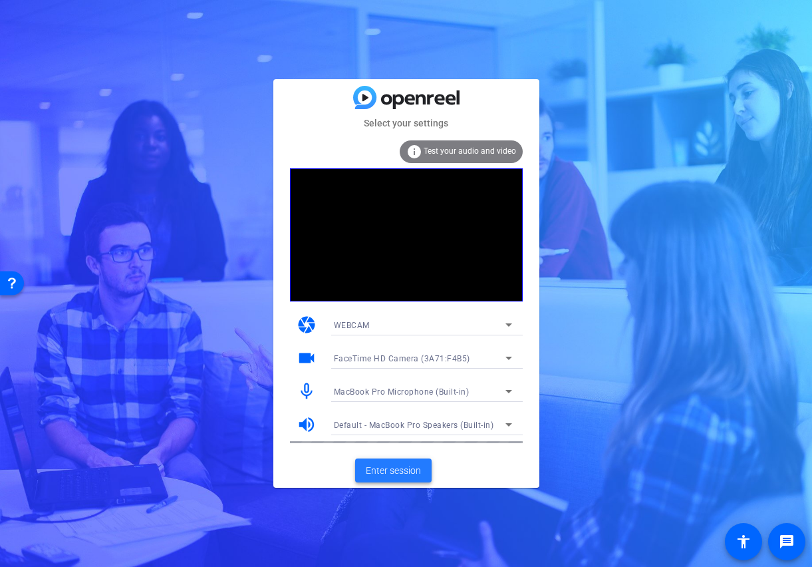
click at [375, 466] on span "Enter session" at bounding box center [393, 471] width 55 height 14
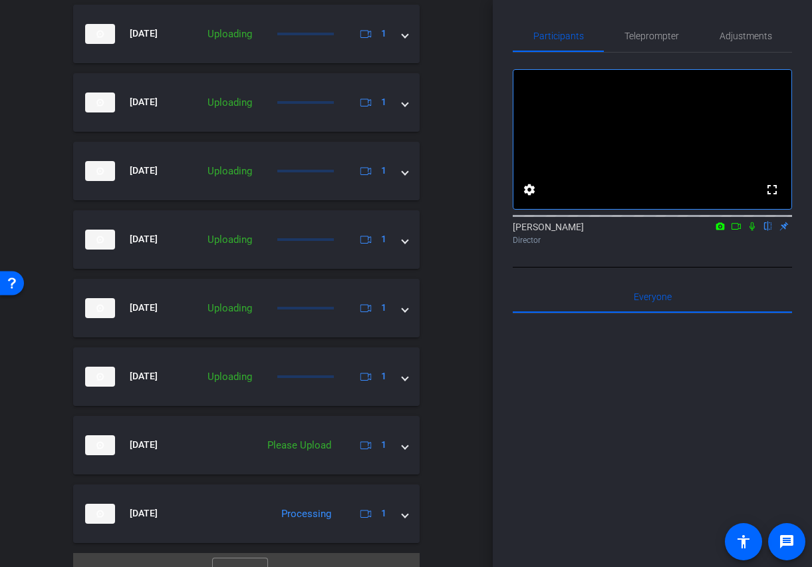
scroll to position [517, 0]
